Goal: Find specific page/section: Find specific page/section

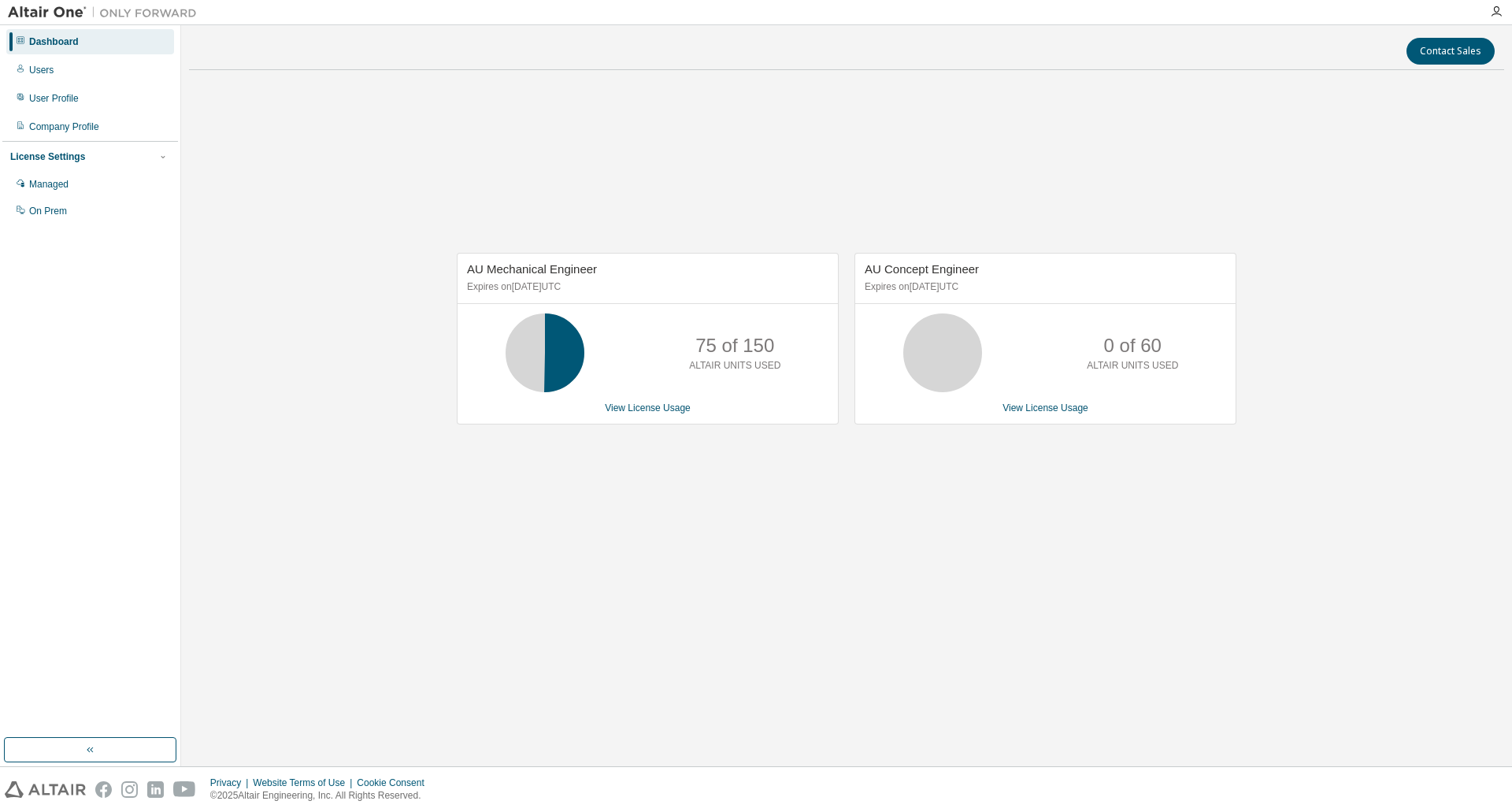
click at [717, 97] on div "AU Mechanical Engineer Expires on [DATE] UTC 75 of 150 ALTAIR UNITS USED View L…" at bounding box center [847, 346] width 1315 height 528
